Goal: Navigation & Orientation: Find specific page/section

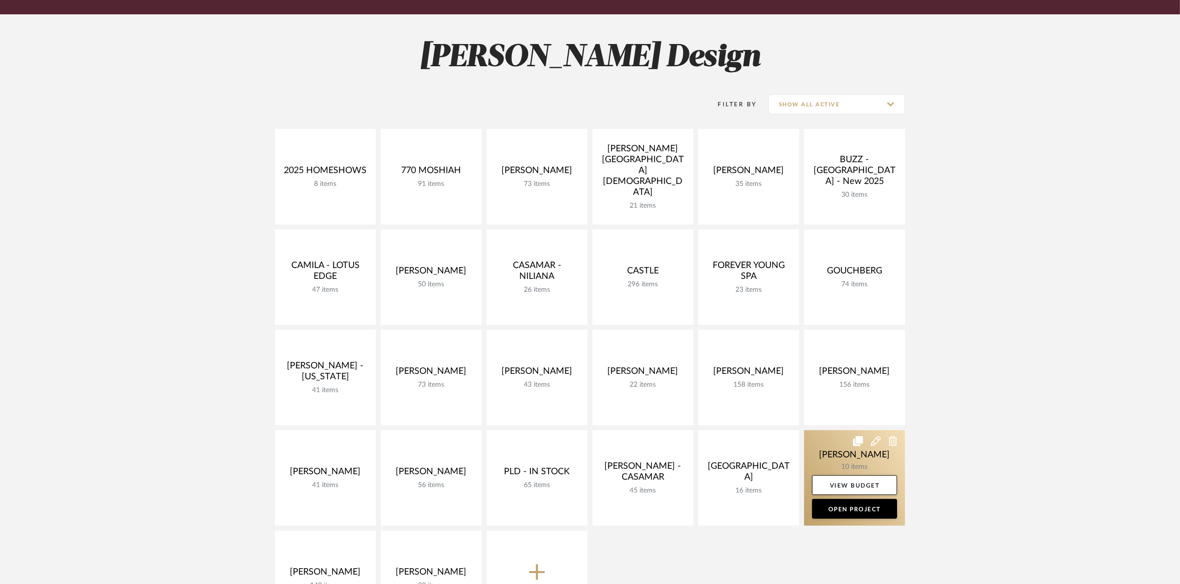
scroll to position [124, 0]
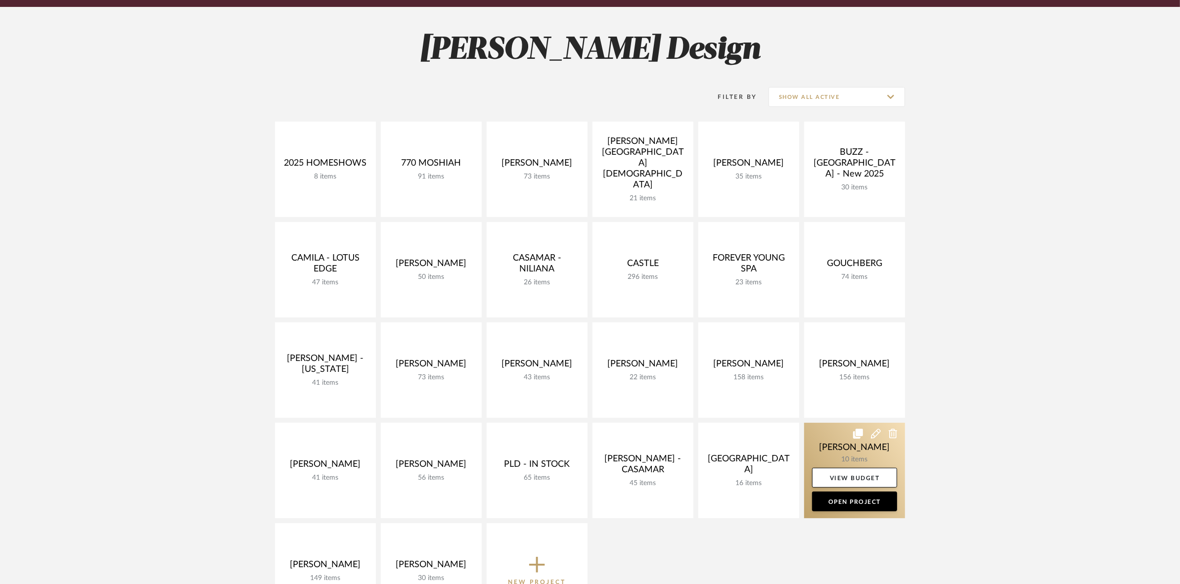
click at [834, 448] on link at bounding box center [854, 470] width 101 height 95
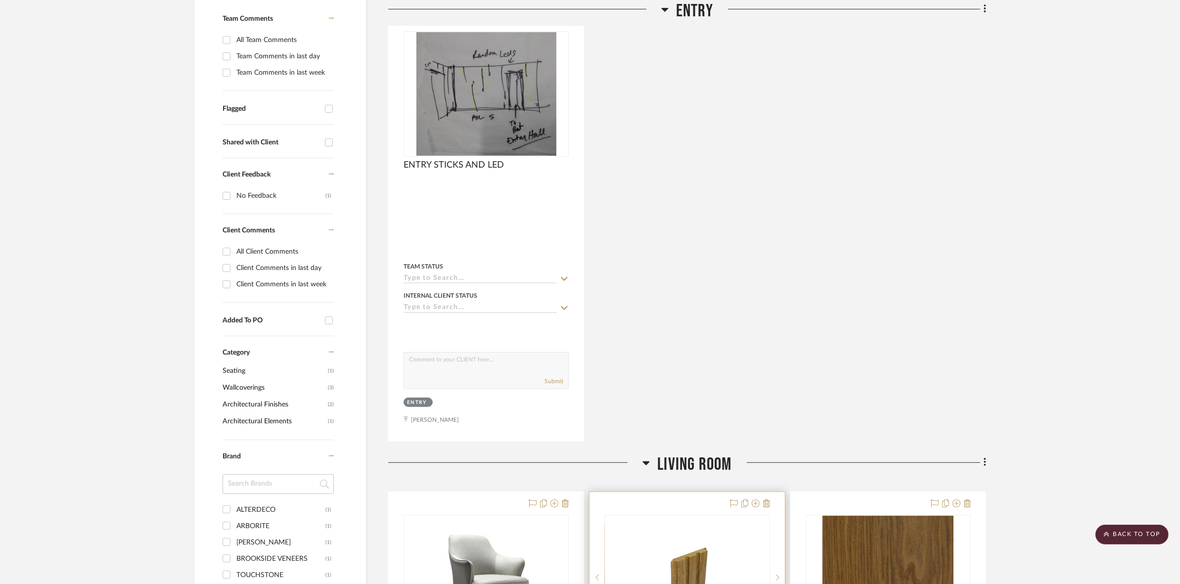
scroll to position [185, 0]
